Goal: Information Seeking & Learning: Find specific fact

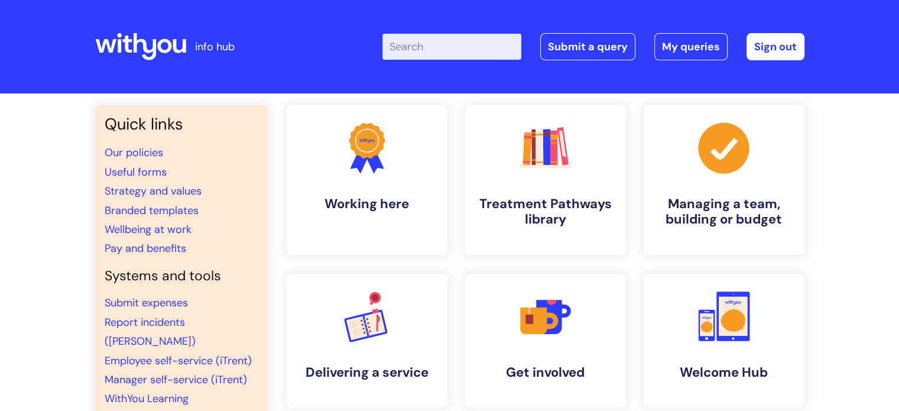
click at [475, 41] on input "Enter your search term here..." at bounding box center [452, 47] width 139 height 26
type input "smoking"
click button "Search" at bounding box center [0, 0] width 0 height 0
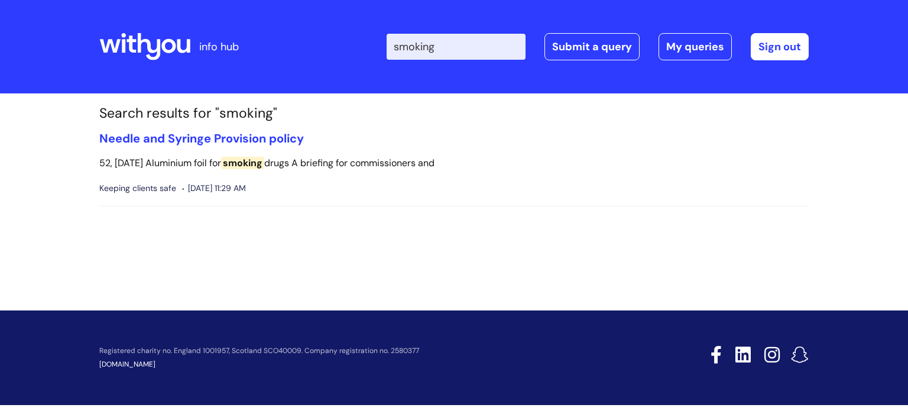
click at [467, 51] on input "smoking" at bounding box center [456, 47] width 139 height 26
drag, startPoint x: 467, startPoint y: 51, endPoint x: 409, endPoint y: 46, distance: 58.8
click at [409, 46] on input "smoking" at bounding box center [456, 47] width 139 height 26
type input "code of conduct"
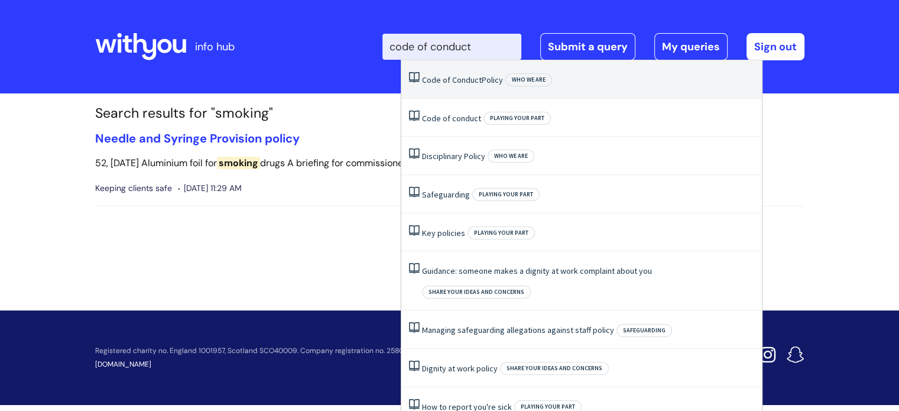
click at [452, 77] on span "Conduct" at bounding box center [467, 80] width 30 height 11
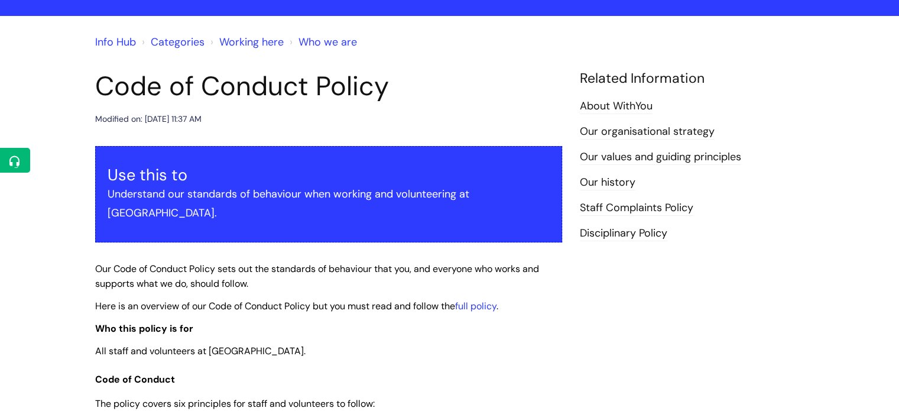
scroll to position [72, 0]
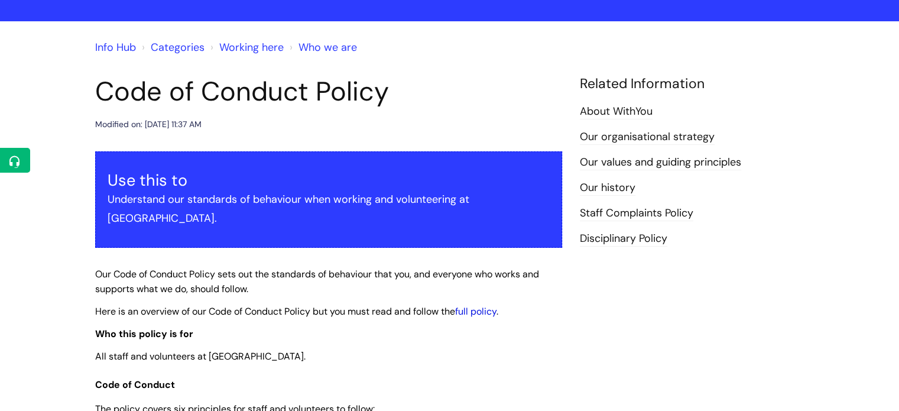
click at [478, 305] on link "full policy" at bounding box center [475, 311] width 41 height 12
